Goal: Task Accomplishment & Management: Use online tool/utility

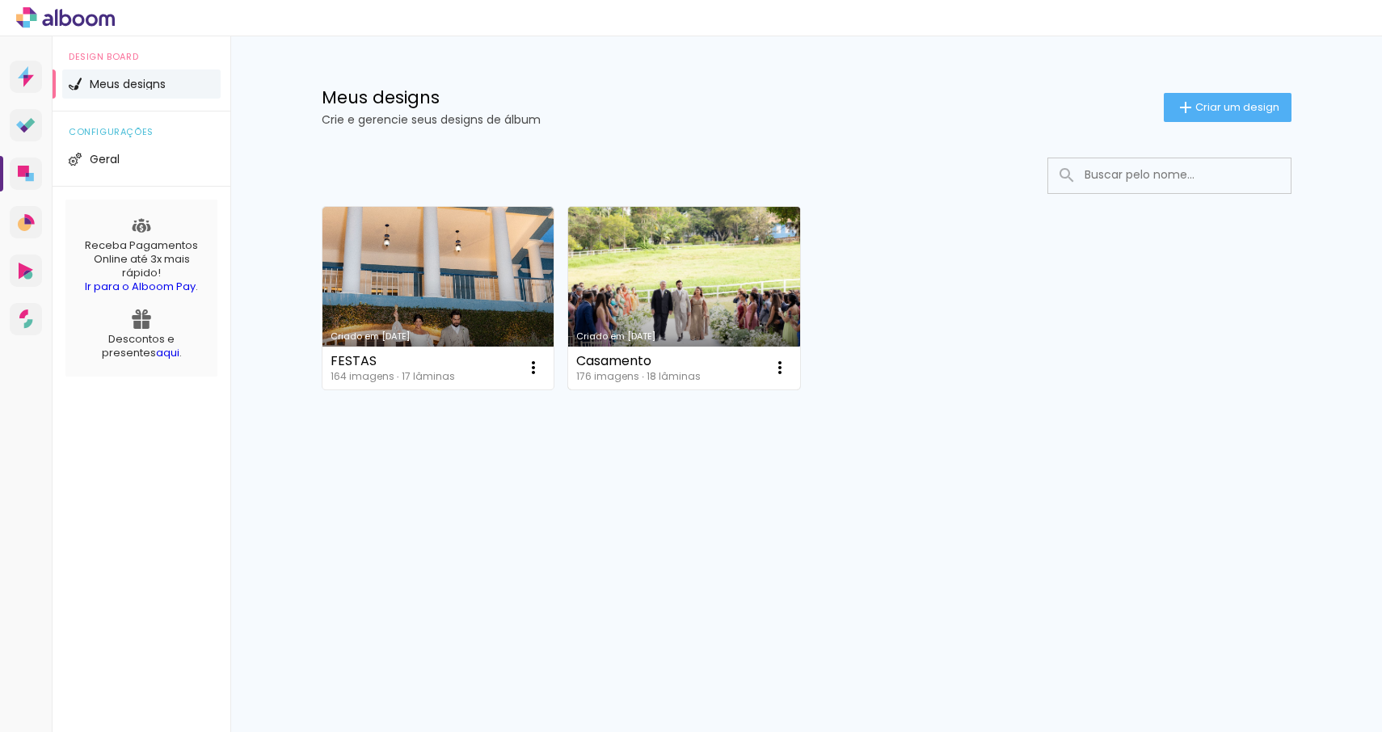
click at [692, 257] on link "Criado em [DATE]" at bounding box center [684, 298] width 232 height 183
click at [731, 327] on link "Criado em [DATE]" at bounding box center [684, 298] width 232 height 183
click at [651, 302] on link "Criado em [DATE]" at bounding box center [684, 298] width 232 height 183
